Goal: Task Accomplishment & Management: Manage account settings

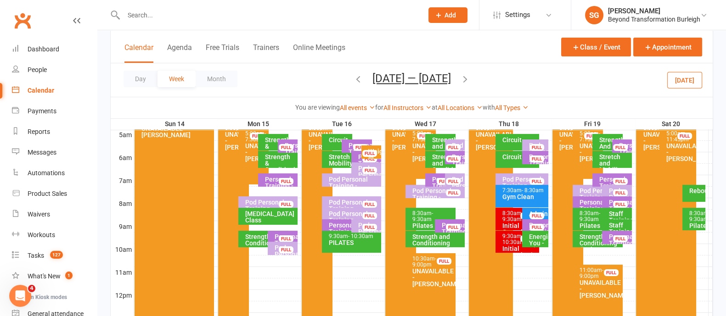
click at [354, 81] on icon "button" at bounding box center [358, 79] width 10 height 10
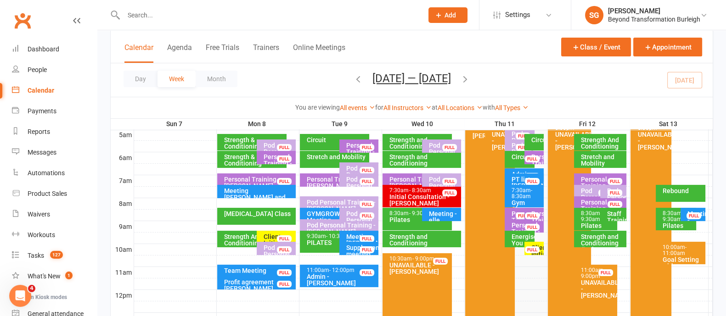
click at [678, 249] on span "- 11:00am" at bounding box center [674, 250] width 24 height 12
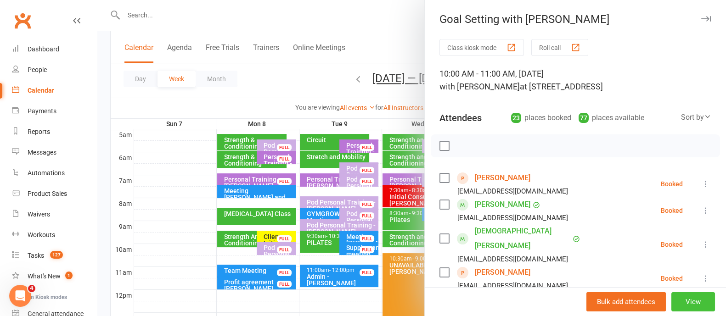
click at [676, 295] on button "View" at bounding box center [693, 301] width 44 height 19
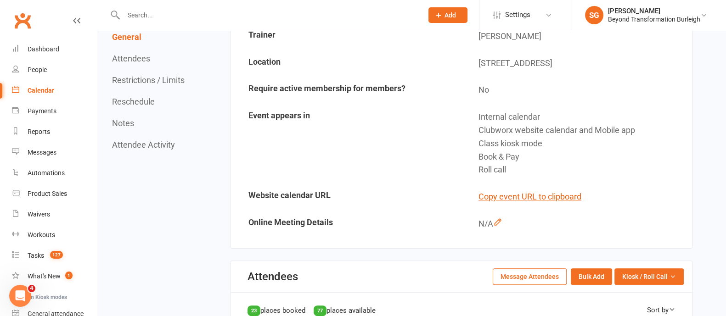
scroll to position [344, 0]
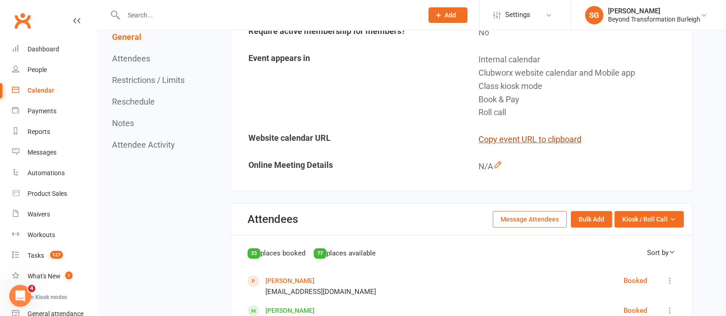
click at [552, 137] on button "Copy event URL to clipboard" at bounding box center [529, 139] width 103 height 13
click at [55, 41] on link "Dashboard" at bounding box center [54, 49] width 85 height 21
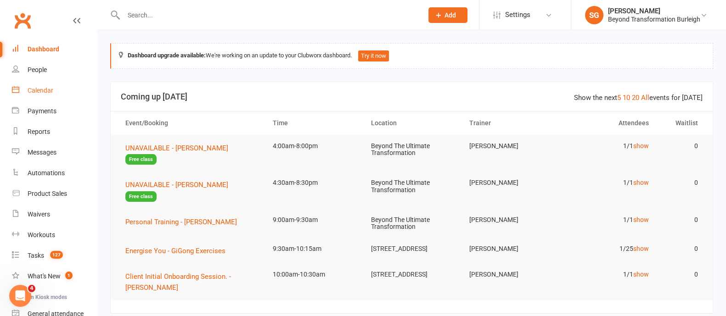
click at [55, 85] on link "Calendar" at bounding box center [54, 90] width 85 height 21
